Goal: Transaction & Acquisition: Purchase product/service

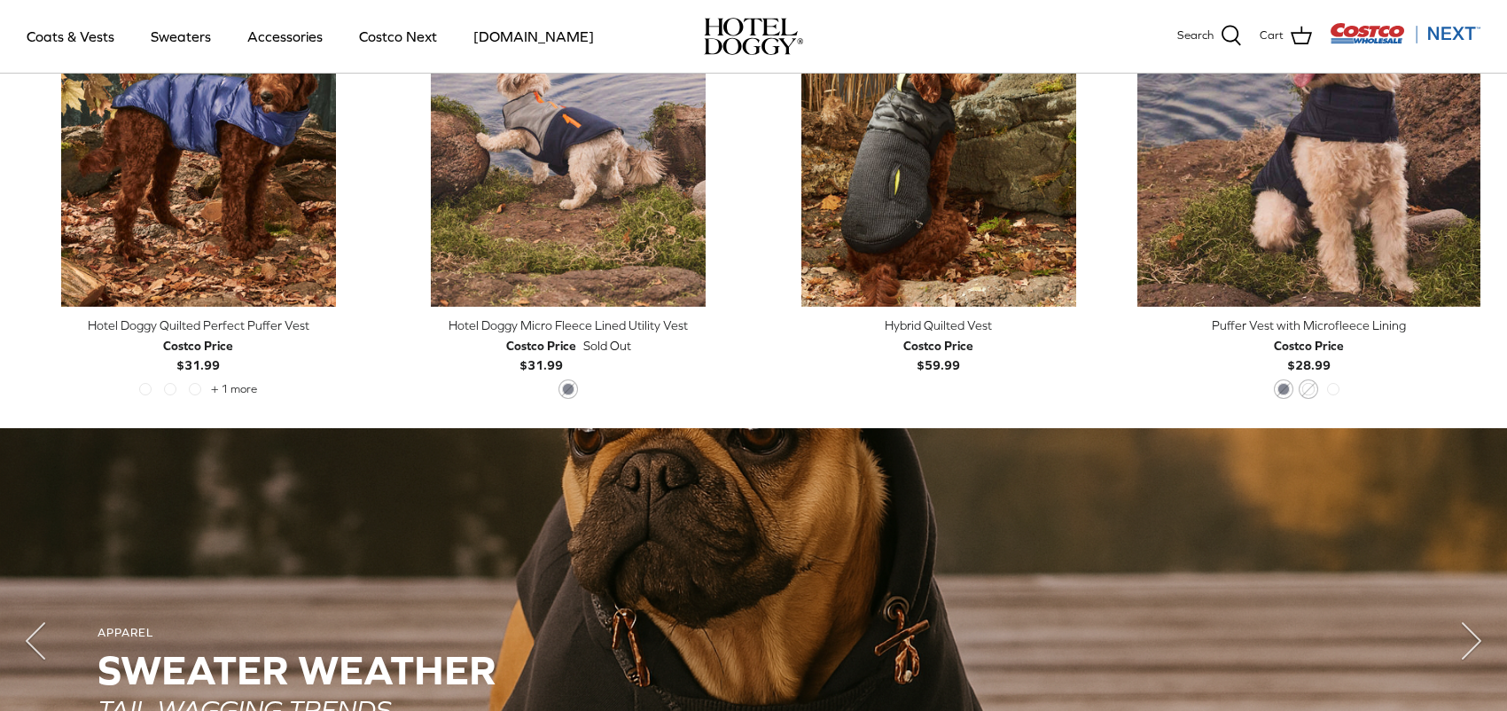
scroll to position [994, 0]
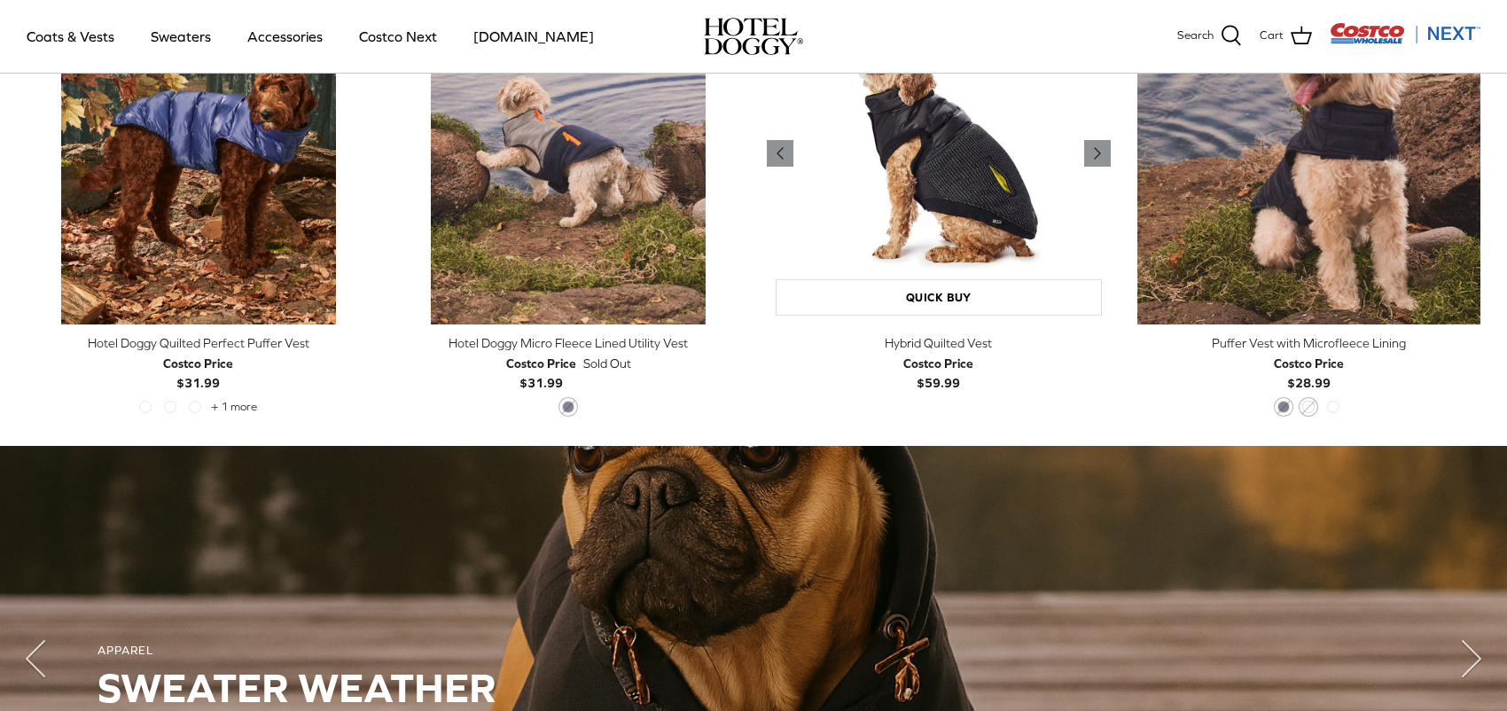
click at [935, 234] on img "Hybrid Quilted Vest" at bounding box center [939, 153] width 344 height 344
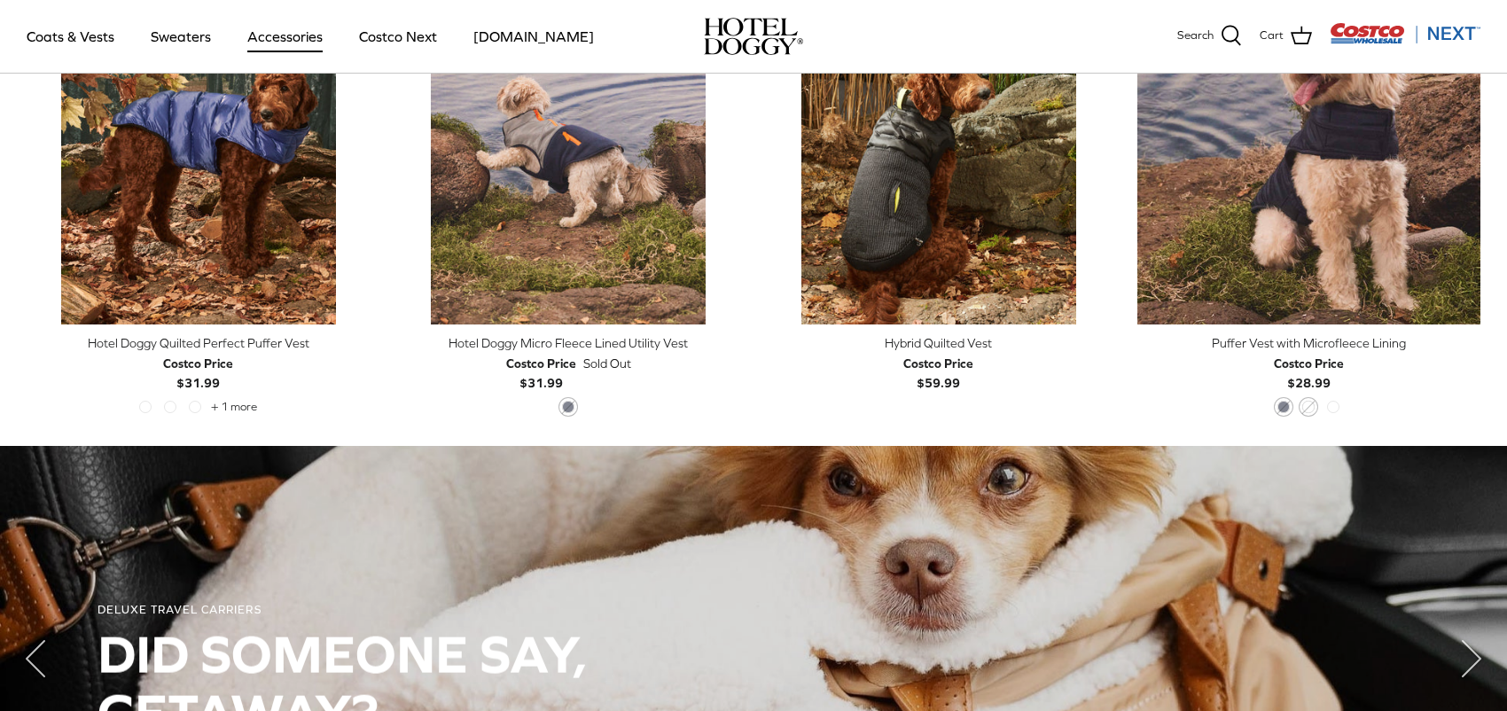
click at [254, 31] on link "Accessories" at bounding box center [284, 36] width 107 height 60
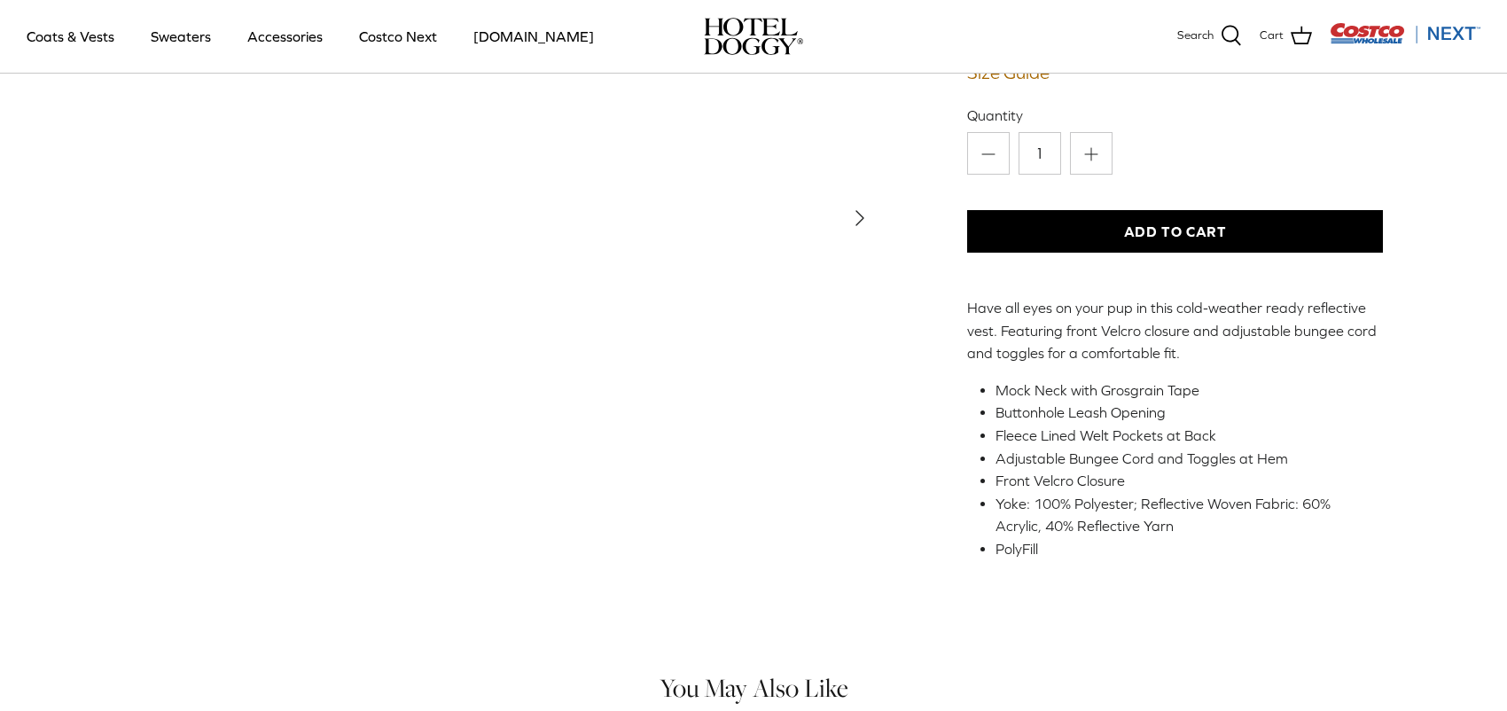
scroll to position [266, 0]
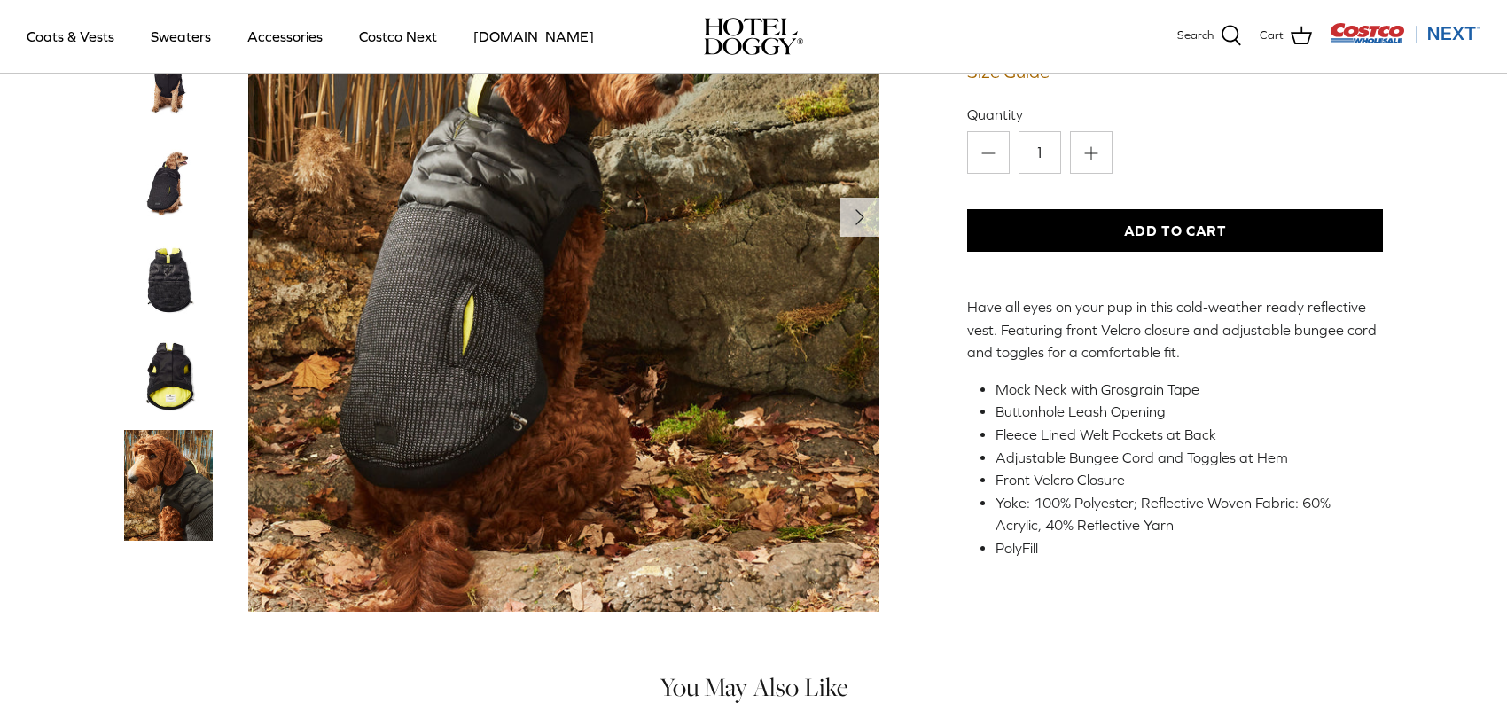
click at [183, 410] on img "Thumbnail Link" at bounding box center [168, 376] width 89 height 89
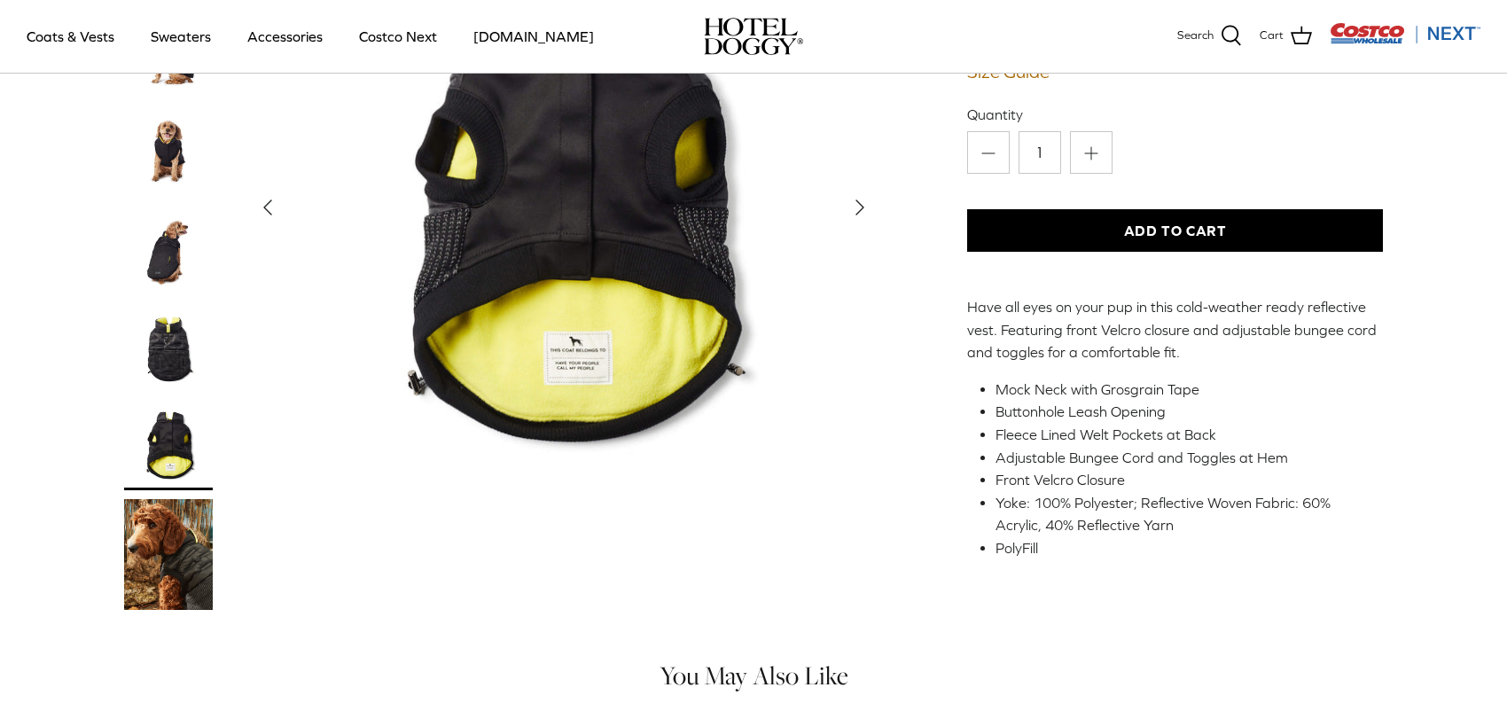
click at [186, 337] on img "Thumbnail Link" at bounding box center [168, 347] width 89 height 89
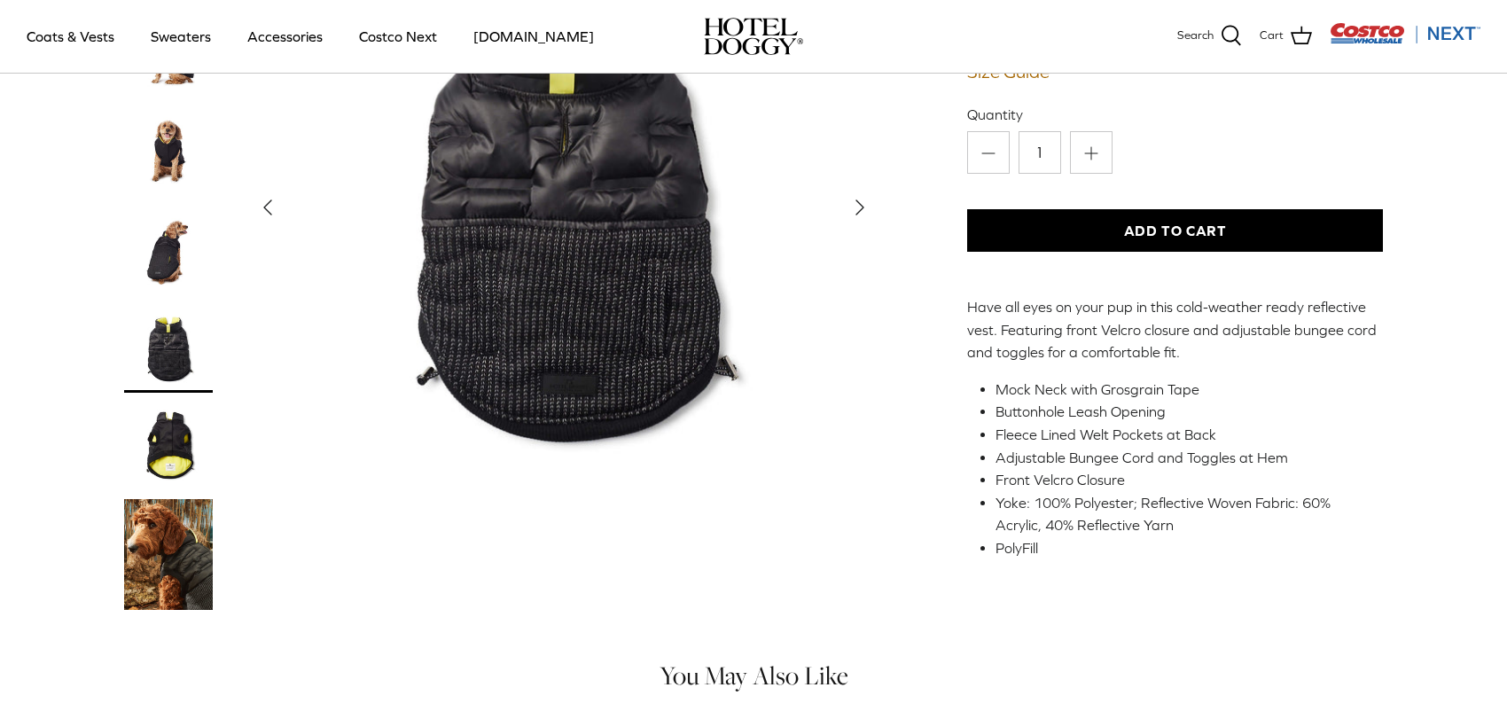
click at [166, 264] on img "Thumbnail Link" at bounding box center [168, 250] width 89 height 89
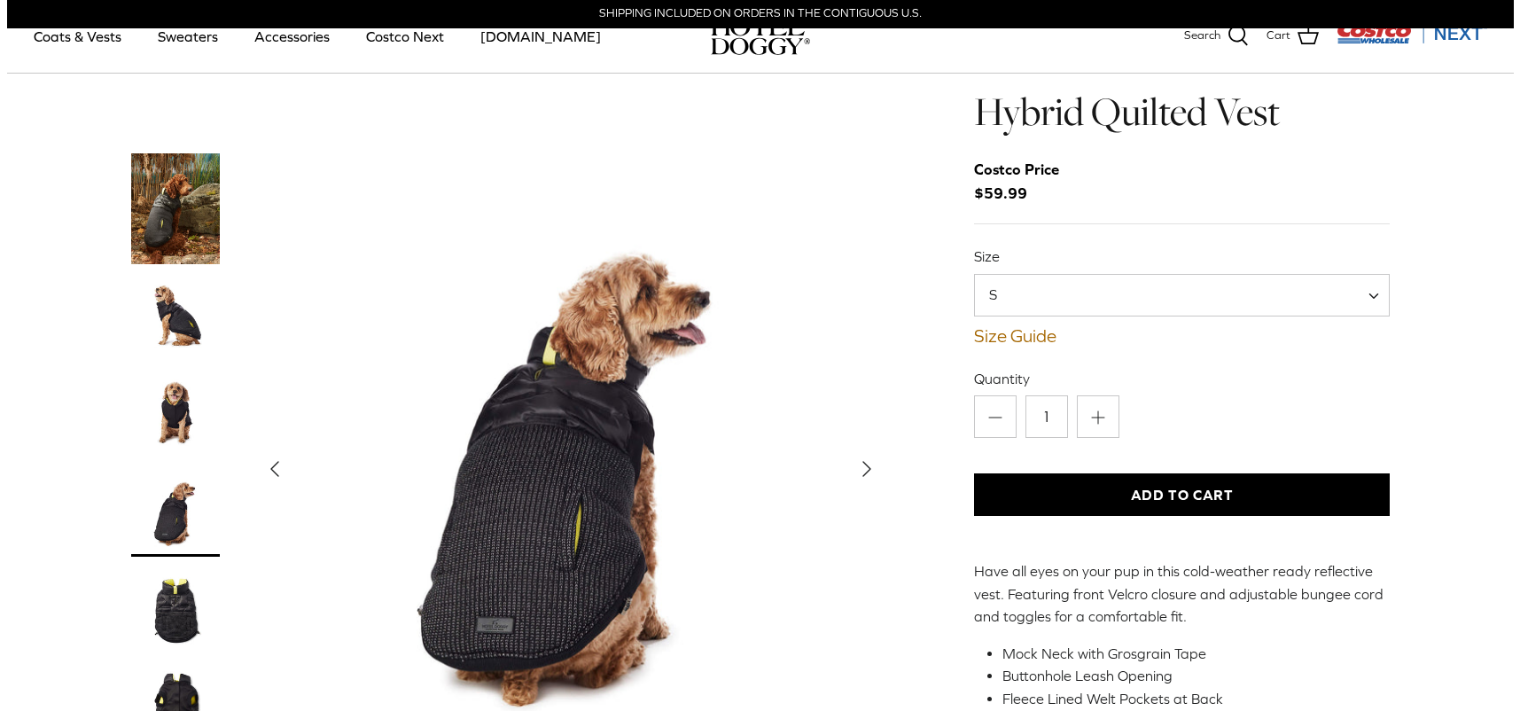
scroll to position [0, 0]
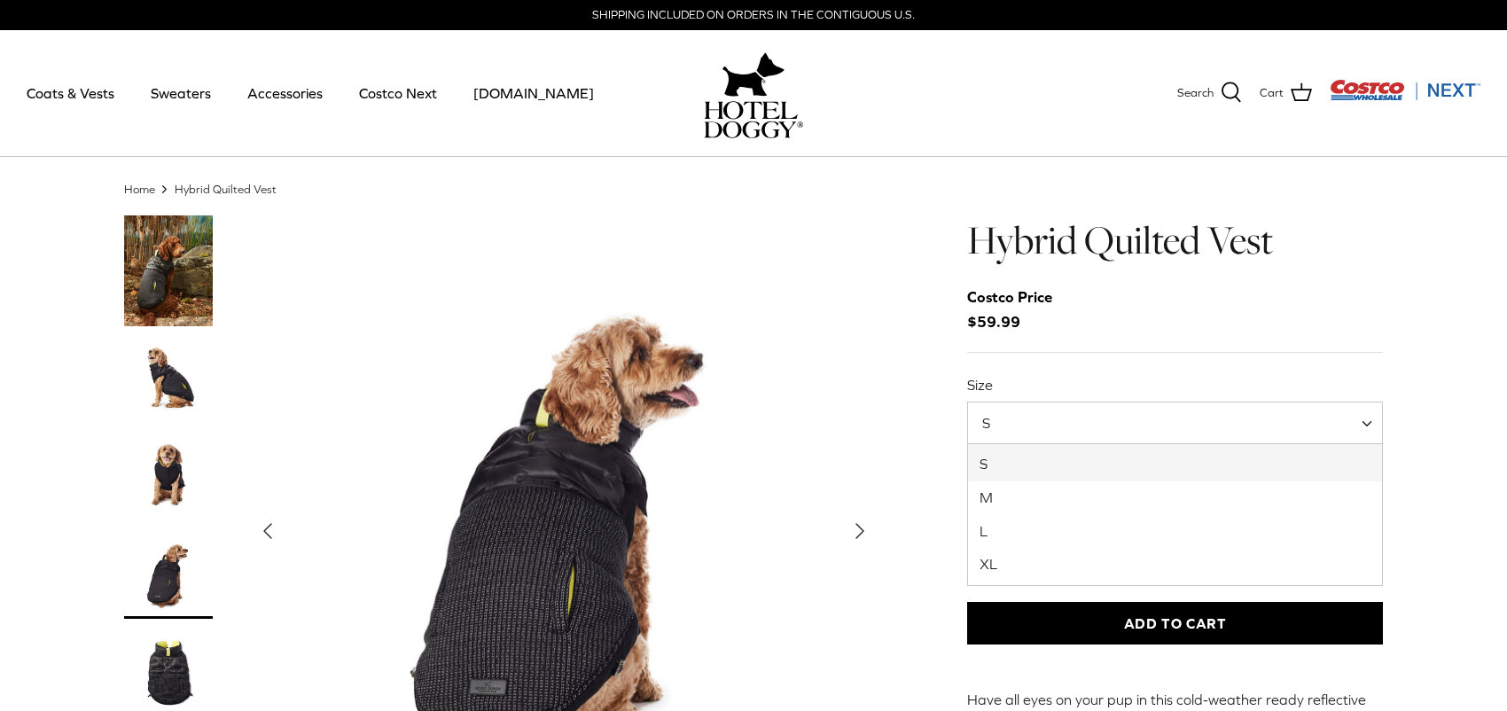
click at [1026, 424] on span "S" at bounding box center [1175, 423] width 416 height 43
select select "M"
click at [1029, 471] on link "Size Guide" at bounding box center [1175, 463] width 416 height 21
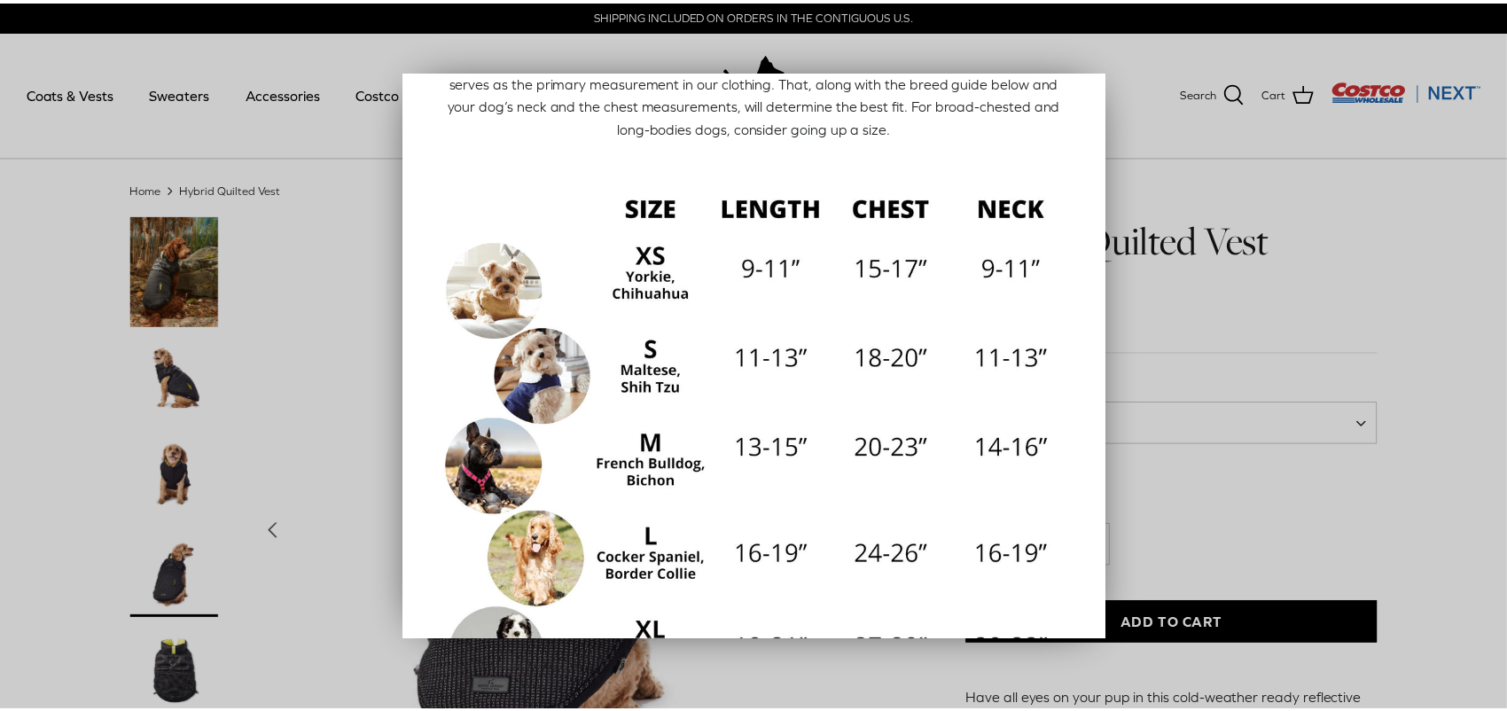
scroll to position [266, 0]
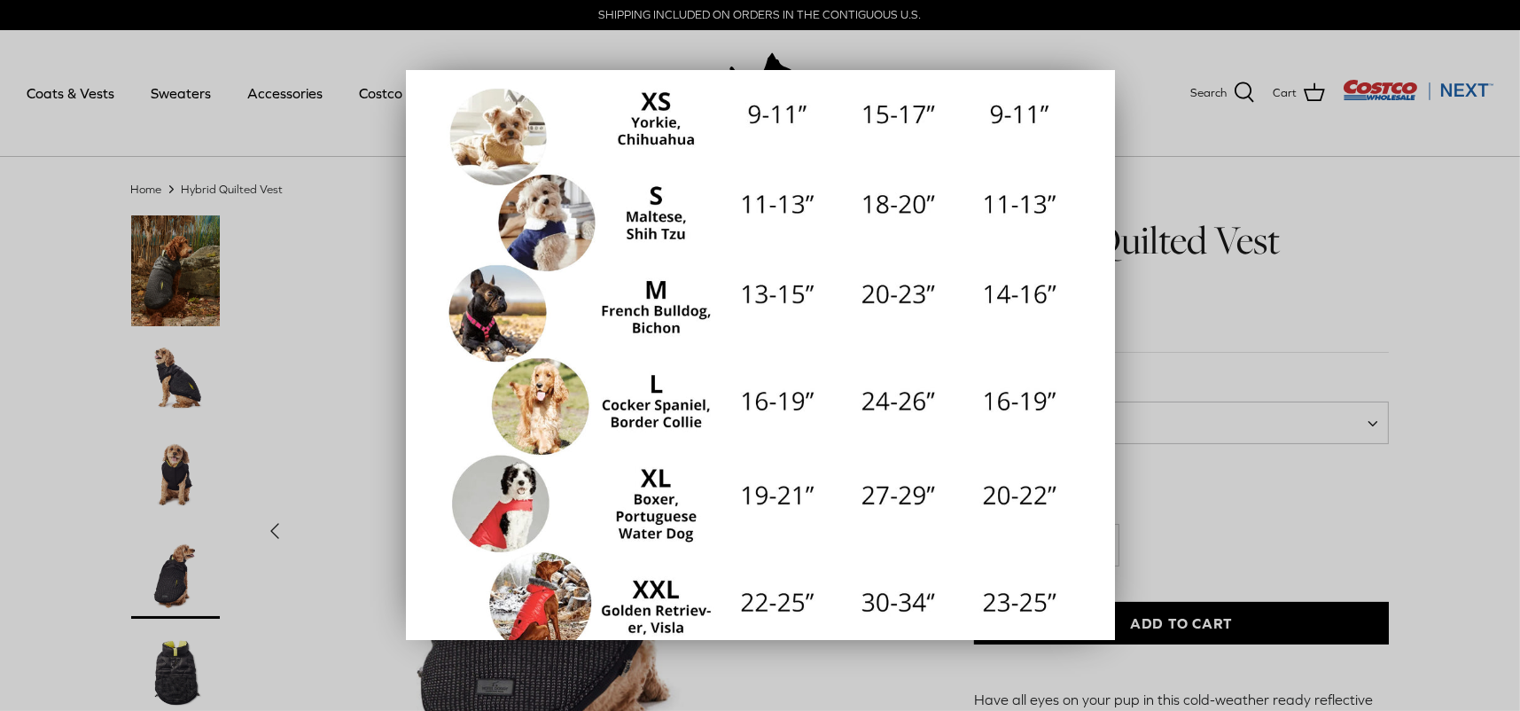
click at [1406, 414] on div at bounding box center [760, 355] width 1520 height 711
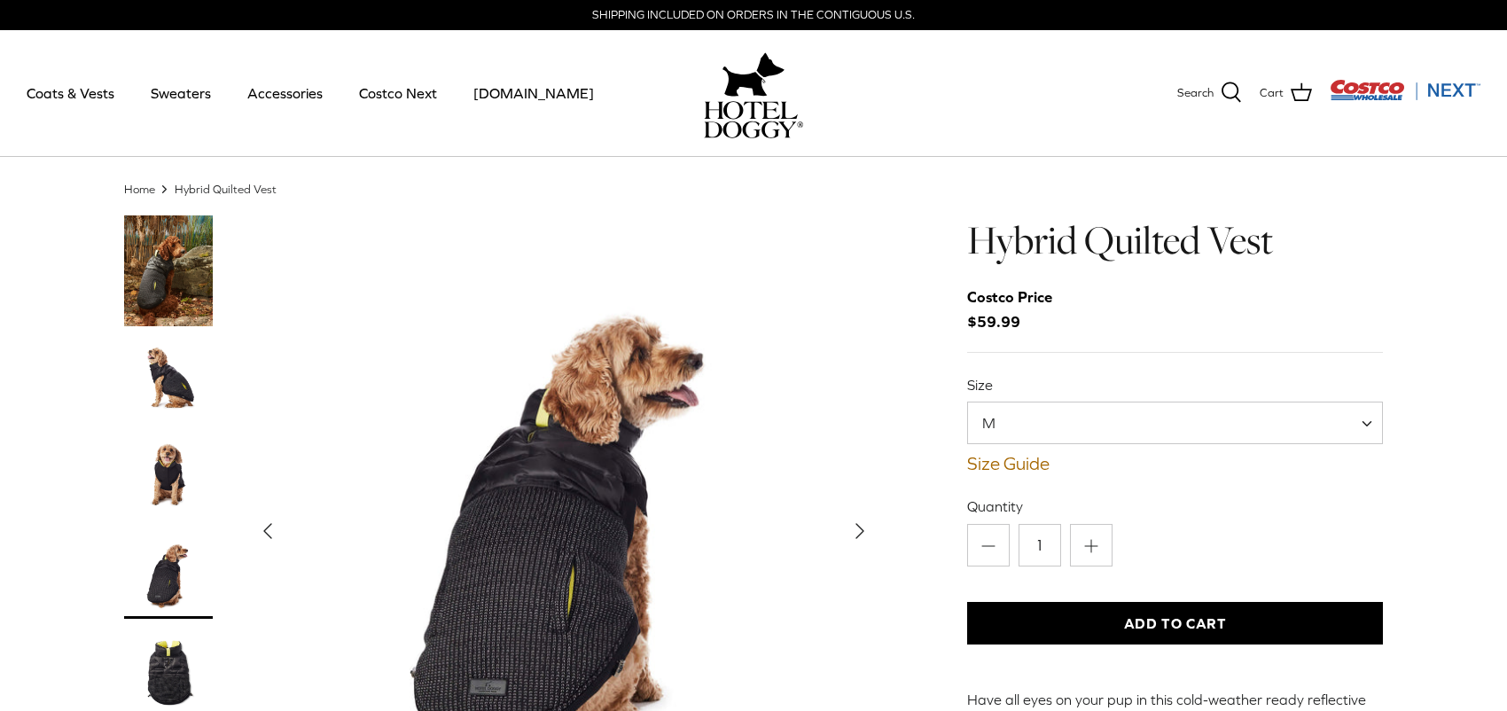
click at [1302, 613] on button "Add to Cart" at bounding box center [1175, 623] width 416 height 43
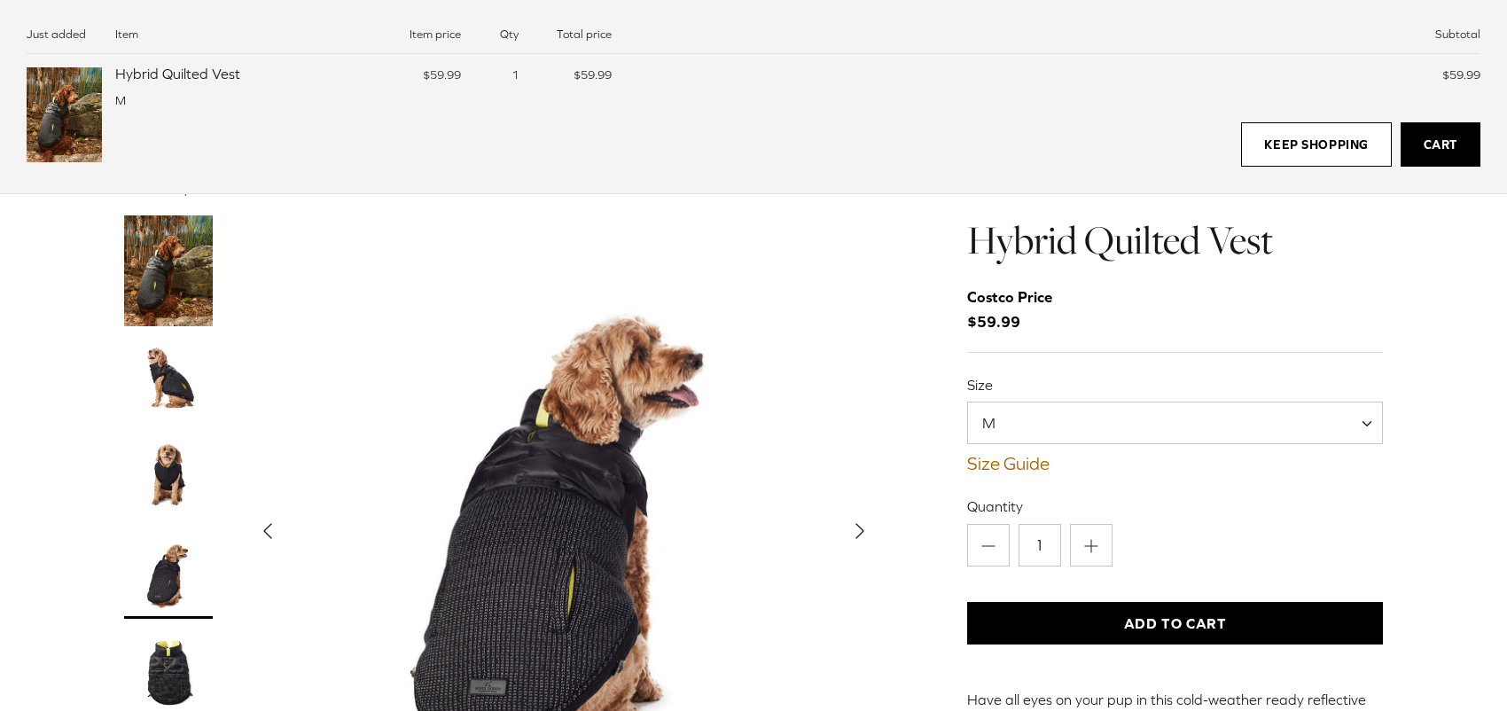
click at [472, 286] on img "Show Gallery" at bounding box center [563, 530] width 631 height 631
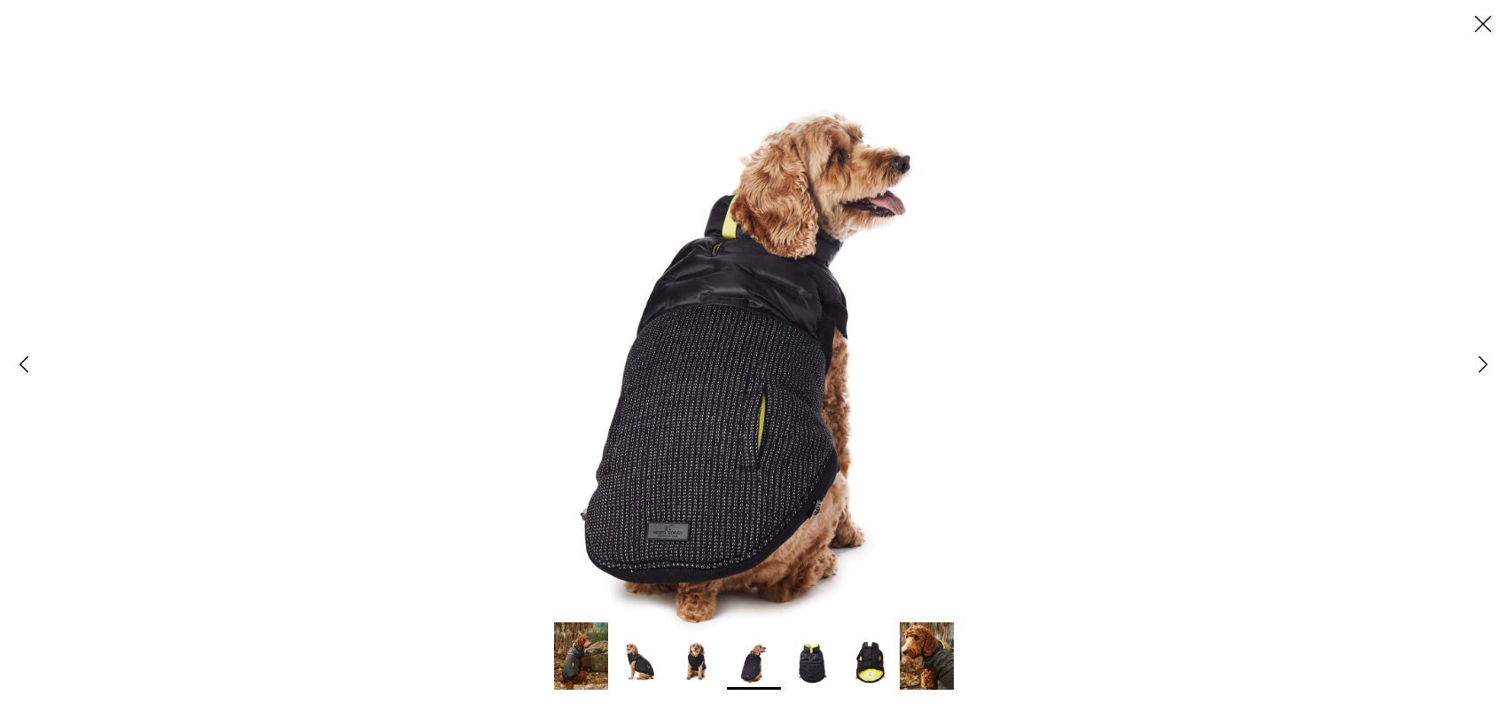
click at [1479, 25] on icon "Close" at bounding box center [1483, 24] width 30 height 30
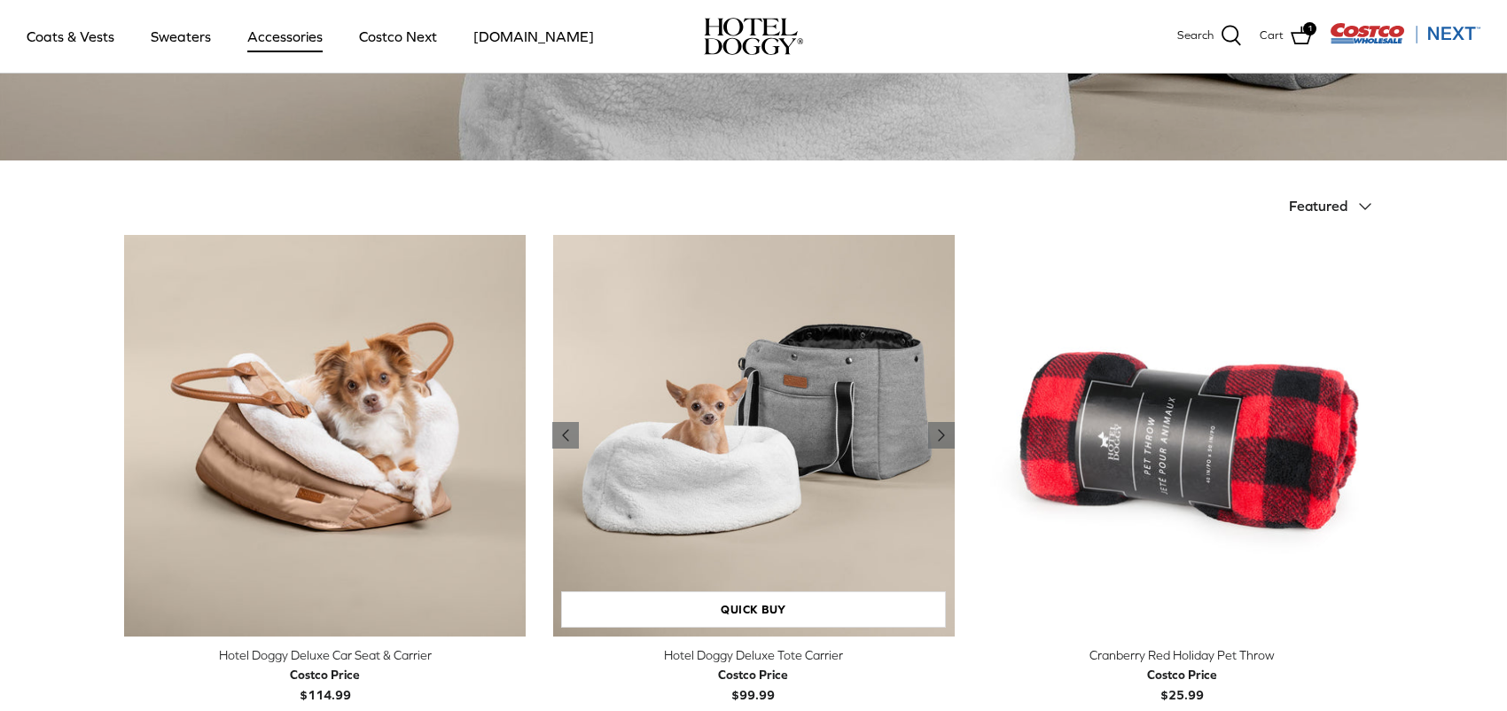
scroll to position [311, 0]
